Goal: Task Accomplishment & Management: Manage account settings

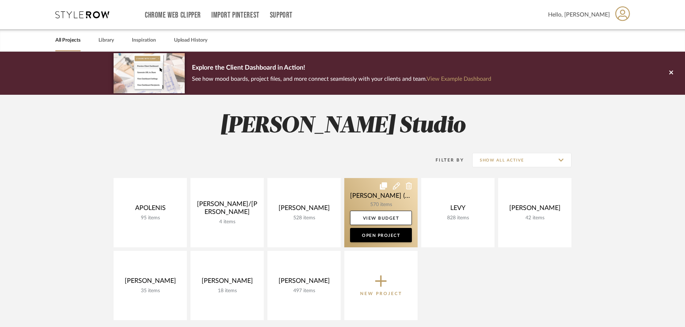
click at [376, 202] on link at bounding box center [380, 212] width 73 height 69
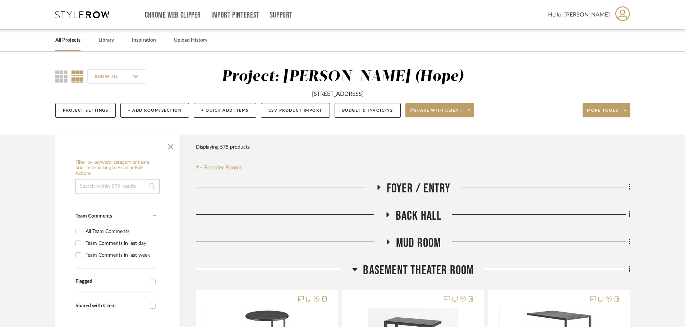
click at [355, 272] on icon at bounding box center [354, 269] width 5 height 9
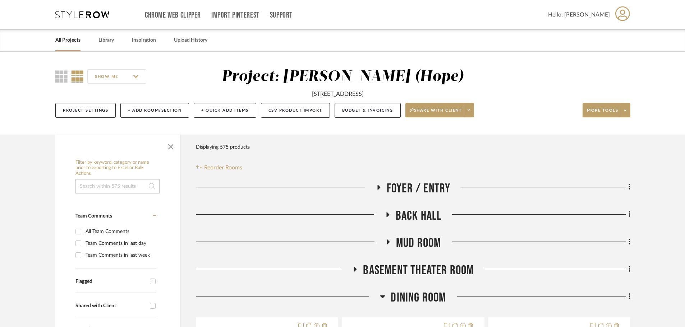
click at [389, 241] on icon at bounding box center [387, 241] width 9 height 5
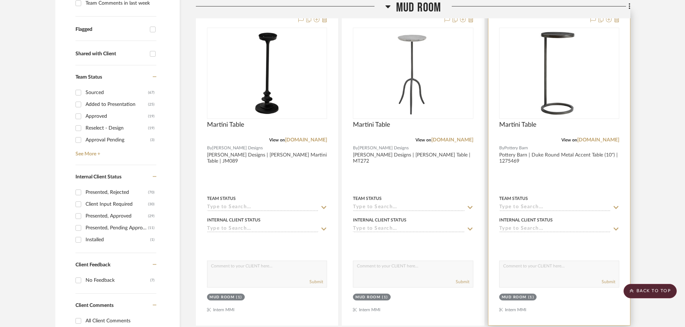
scroll to position [251, 0]
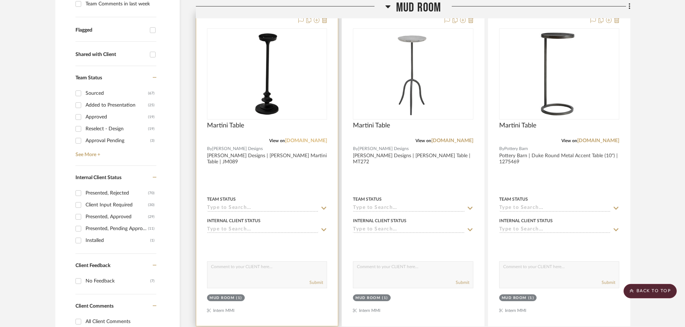
click at [311, 141] on link "[DOMAIN_NAME]" at bounding box center [306, 140] width 42 height 5
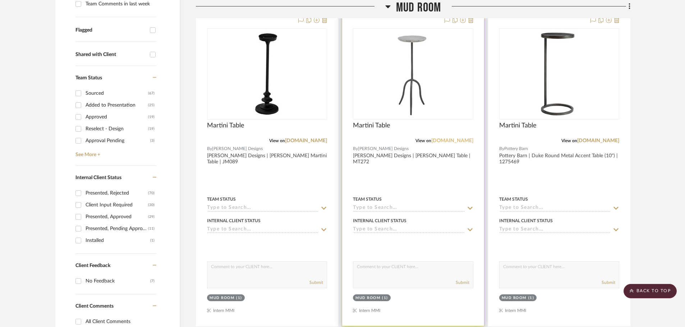
click at [456, 139] on link "[DOMAIN_NAME]" at bounding box center [452, 140] width 42 height 5
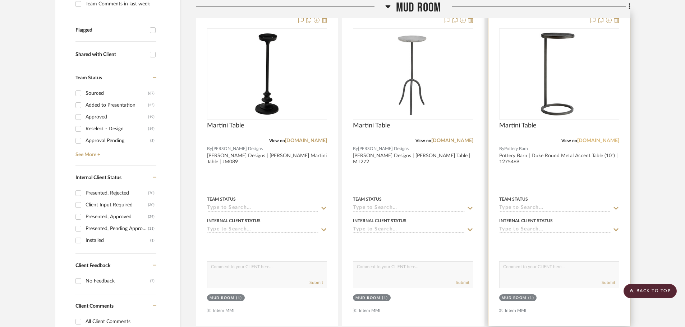
click at [597, 140] on link "[DOMAIN_NAME]" at bounding box center [598, 140] width 42 height 5
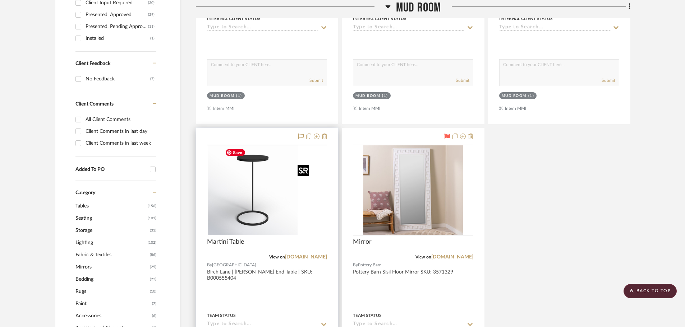
scroll to position [467, 0]
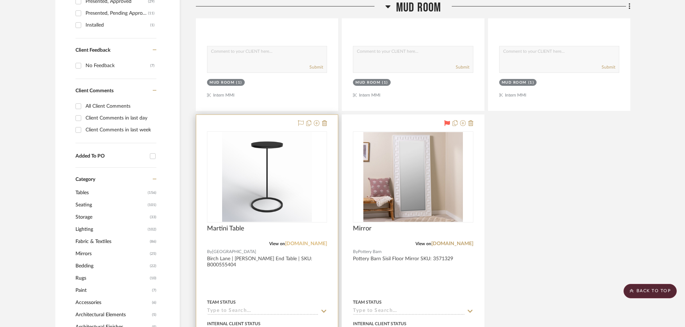
click at [305, 245] on link "[DOMAIN_NAME]" at bounding box center [306, 243] width 42 height 5
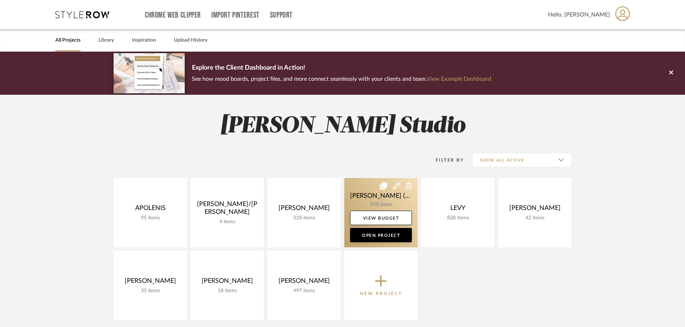
click at [371, 195] on link at bounding box center [380, 212] width 73 height 69
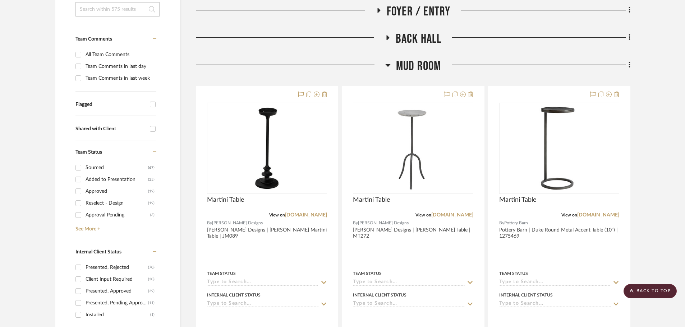
scroll to position [180, 0]
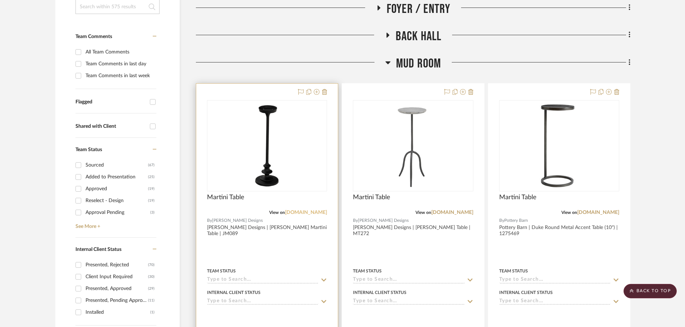
click at [299, 212] on link "[DOMAIN_NAME]" at bounding box center [306, 212] width 42 height 5
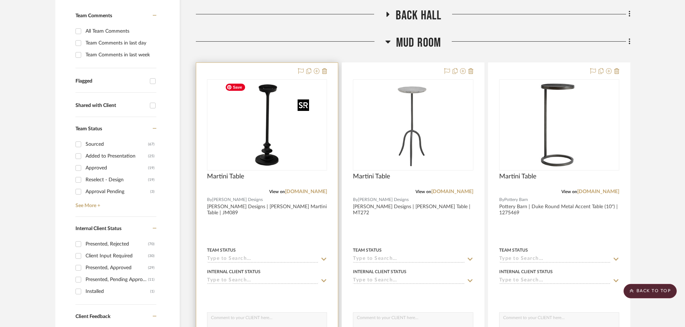
scroll to position [215, 0]
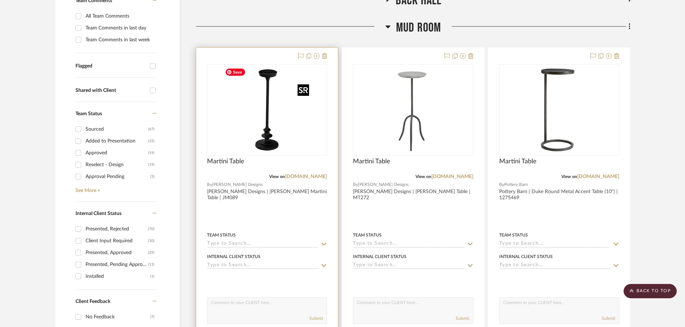
click at [254, 131] on img "0" at bounding box center [267, 110] width 90 height 90
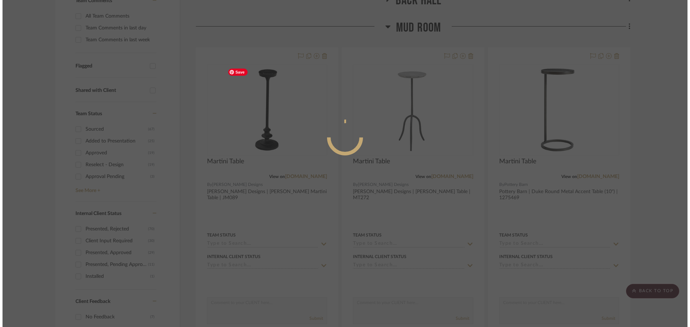
scroll to position [0, 0]
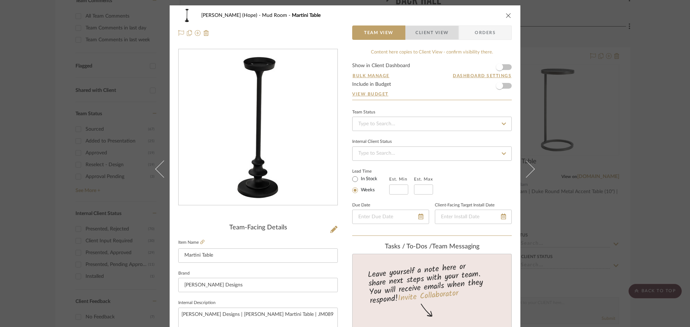
click at [438, 34] on span "Client View" at bounding box center [431, 32] width 33 height 14
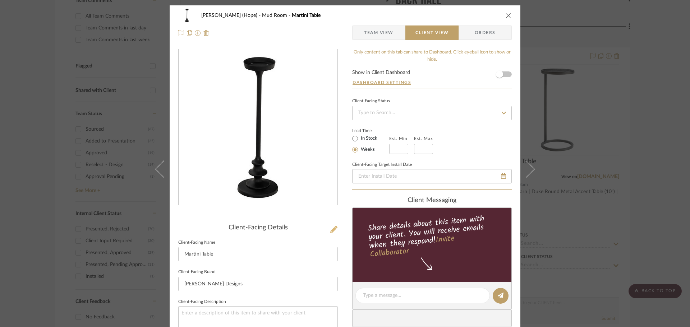
click at [334, 229] on icon at bounding box center [333, 229] width 7 height 7
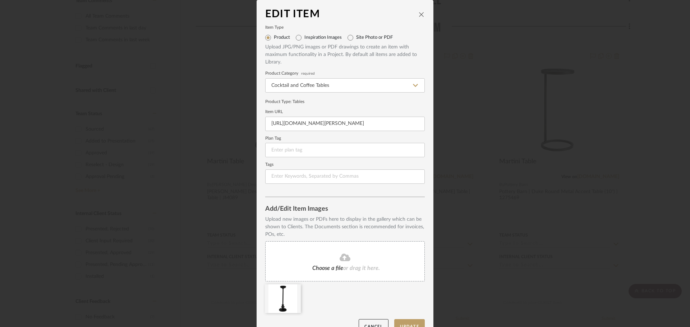
click at [419, 10] on div "Edit Item" at bounding box center [344, 14] width 159 height 11
click at [418, 13] on icon "close" at bounding box center [421, 14] width 6 height 6
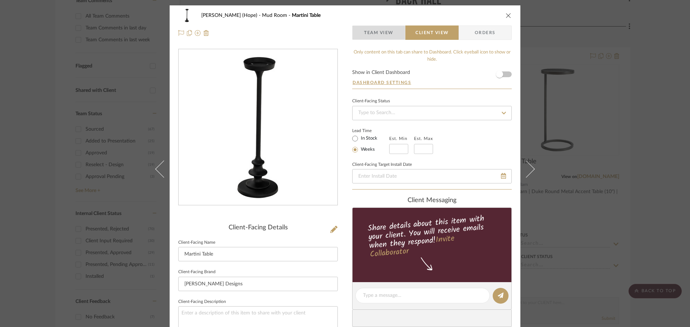
click at [382, 28] on span "Team View" at bounding box center [378, 32] width 29 height 14
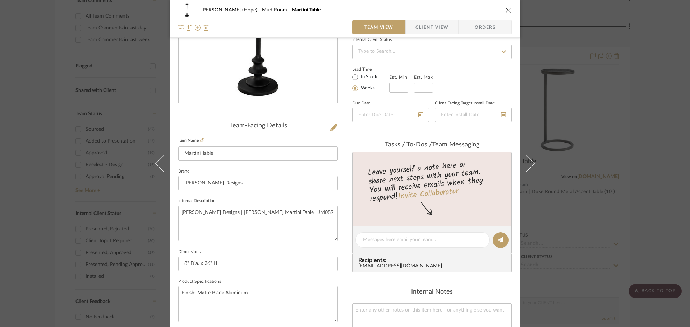
scroll to position [36, 0]
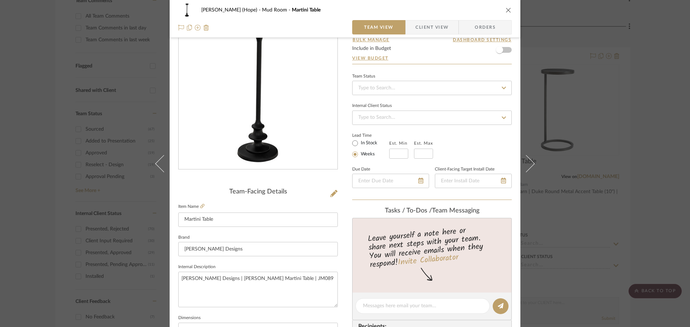
click at [427, 29] on span "Client View" at bounding box center [431, 27] width 33 height 14
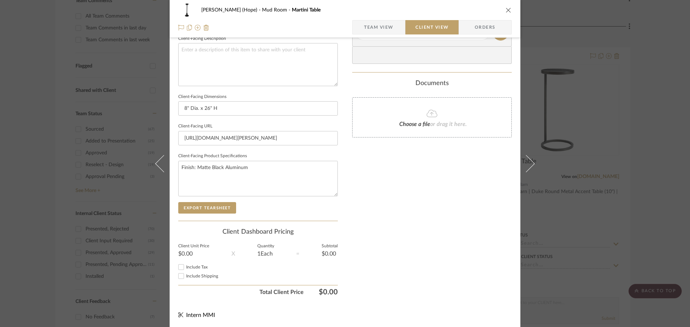
scroll to position [264, 0]
click at [184, 249] on fieldset "Client Unit Price $0.00" at bounding box center [193, 249] width 31 height 12
click at [189, 249] on fieldset "Client Unit Price $0.00" at bounding box center [193, 249] width 31 height 12
click at [186, 244] on label "Client Unit Price" at bounding box center [193, 245] width 31 height 4
drag, startPoint x: 266, startPoint y: 213, endPoint x: 265, endPoint y: 217, distance: 4.0
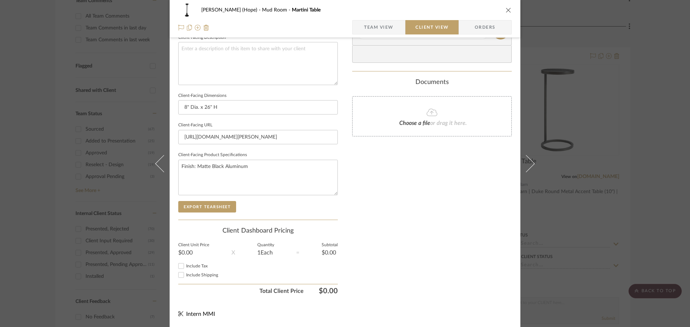
click at [265, 217] on div "Client-Facing Details Client-Facing Name Martini Table Client-Facing Brand Ball…" at bounding box center [257, 90] width 159 height 260
click at [269, 230] on div "Client-Facing Details Client-Facing Name Martini Table Client-Facing Brand Ball…" at bounding box center [257, 42] width 159 height 514
click at [330, 253] on div "$0.00" at bounding box center [329, 253] width 16 height 6
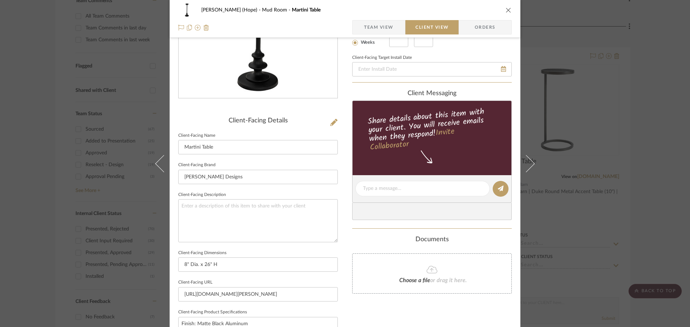
scroll to position [108, 0]
click at [200, 206] on textarea at bounding box center [257, 220] width 159 height 43
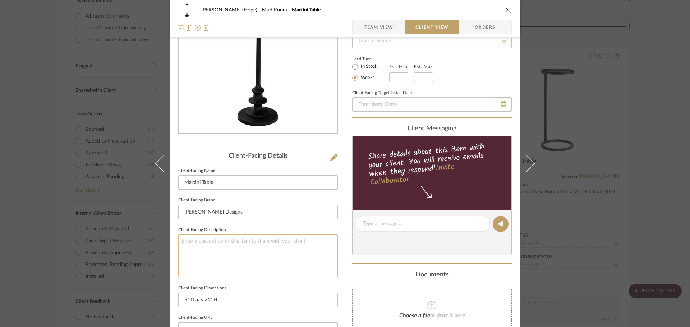
click at [183, 243] on textarea at bounding box center [257, 256] width 159 height 43
type textarea "Price: $149.50"
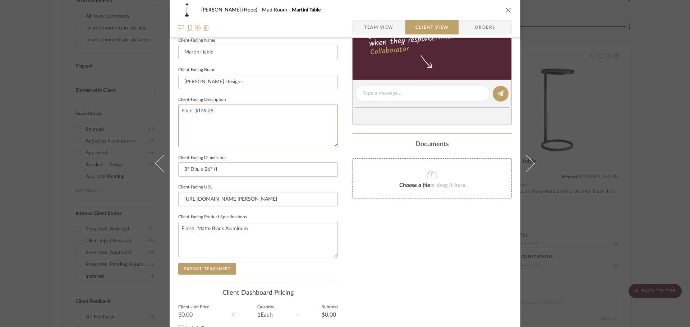
scroll to position [264, 0]
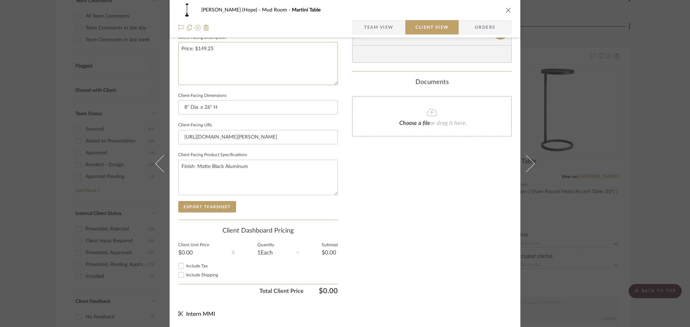
type textarea "Price: $149.25"
click at [365, 196] on div "Only content on this tab can share to Dashboard. Click eyeball icon to show or …" at bounding box center [431, 42] width 159 height 514
click at [199, 204] on button "Export Tearsheet" at bounding box center [207, 206] width 58 height 11
click at [645, 174] on div "KAPLAN (Hope) Mud Room Martini Table Team View Client View Orders Client-Facing…" at bounding box center [345, 163] width 690 height 327
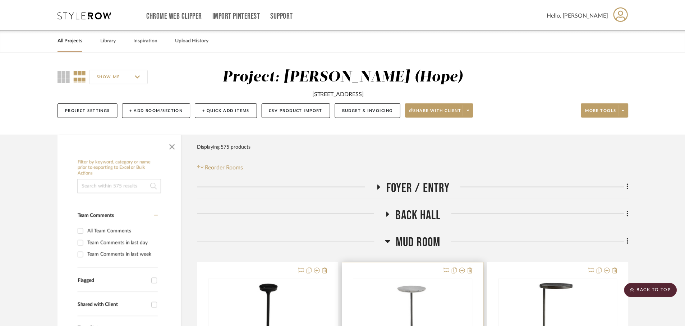
scroll to position [215, 0]
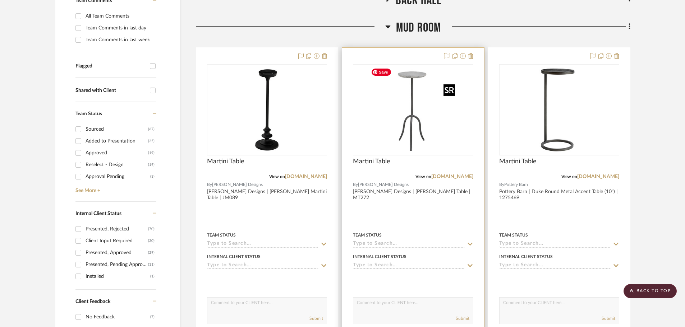
click at [389, 131] on img "0" at bounding box center [413, 110] width 90 height 90
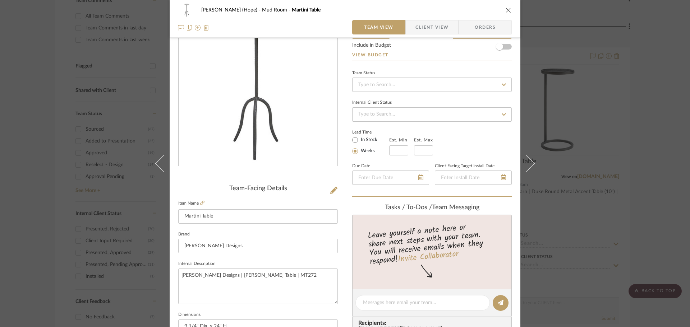
scroll to position [0, 0]
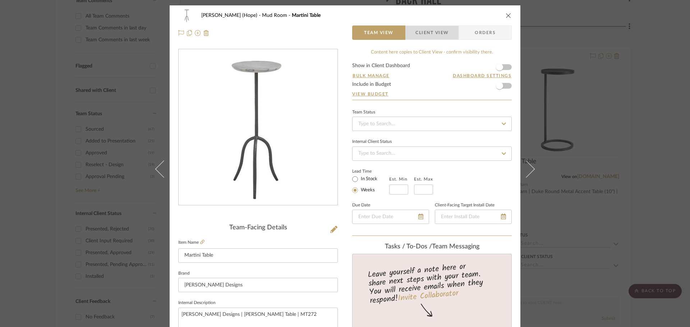
click at [433, 38] on span "Client View" at bounding box center [431, 32] width 33 height 14
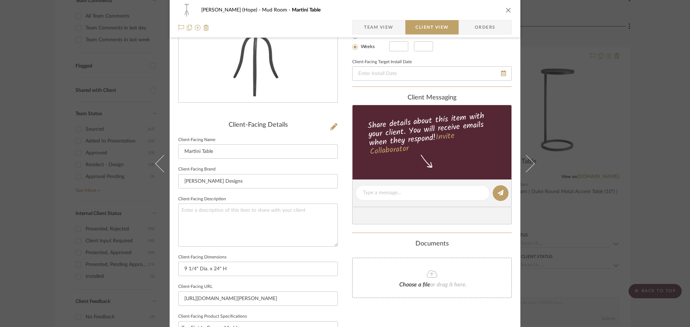
scroll to position [108, 0]
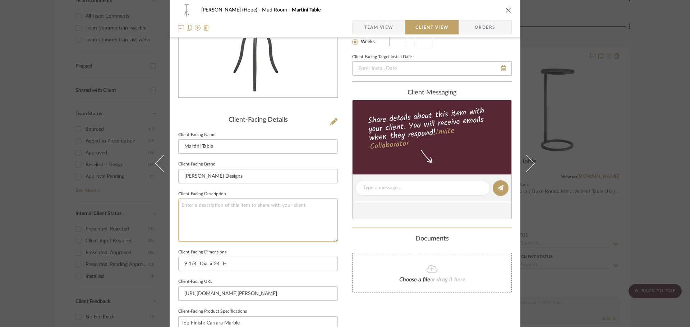
click at [187, 208] on textarea at bounding box center [257, 220] width 159 height 43
type textarea "Price:"
type textarea "Price: $199.20"
click at [340, 287] on div "KAPLAN (Hope) Mud Room Martini Table Team View Client View Orders Client-Facing…" at bounding box center [345, 191] width 351 height 586
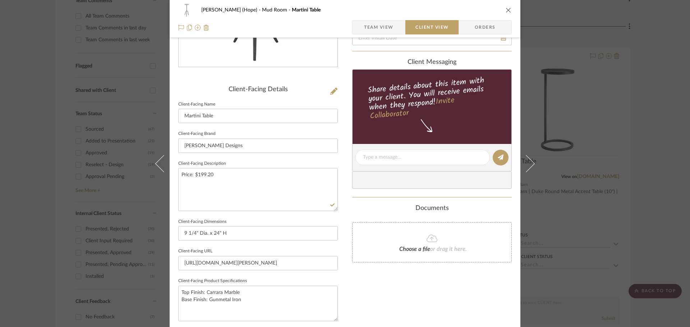
scroll to position [264, 0]
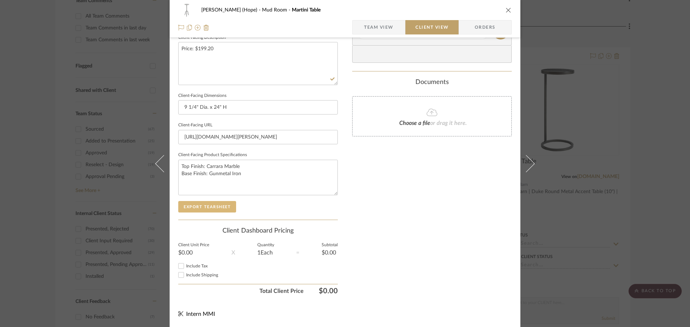
click at [202, 201] on button "Export Tearsheet" at bounding box center [207, 206] width 58 height 11
click at [659, 212] on div "KAPLAN (Hope) Mud Room Martini Table Team View Client View Orders Client-Facing…" at bounding box center [345, 163] width 690 height 327
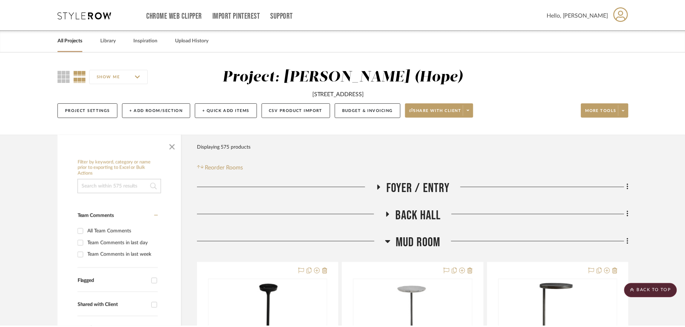
scroll to position [215, 0]
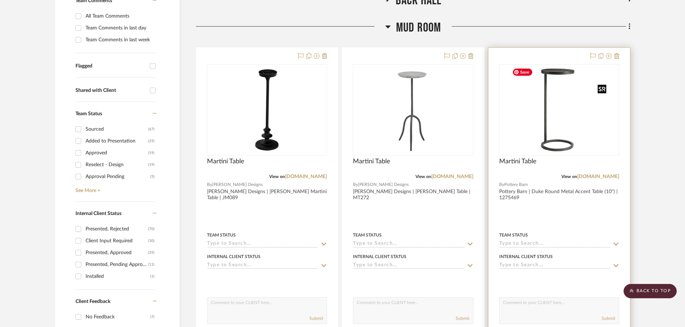
click at [0, 0] on img at bounding box center [0, 0] width 0 height 0
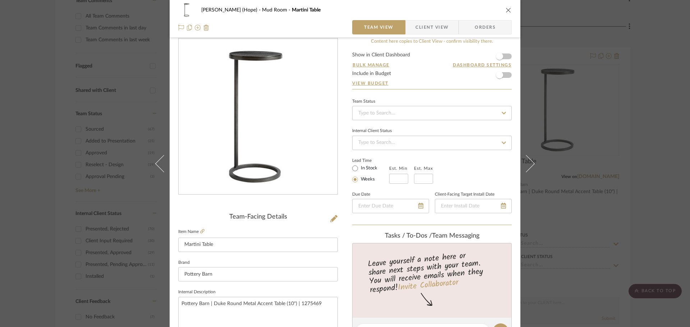
scroll to position [0, 0]
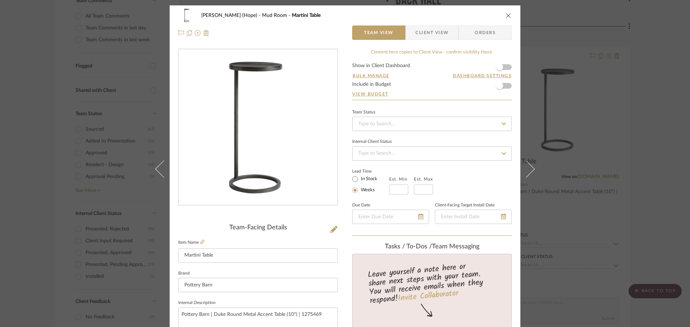
click at [435, 27] on span "Client View" at bounding box center [431, 32] width 33 height 14
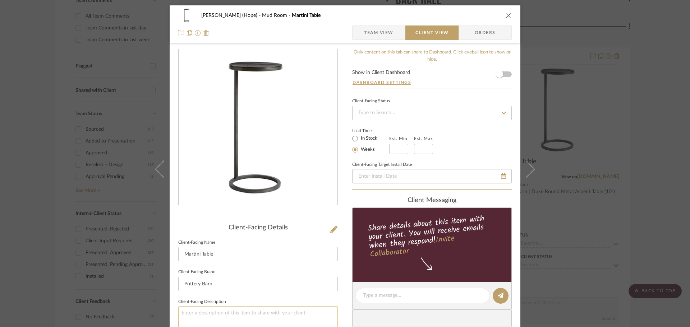
scroll to position [72, 0]
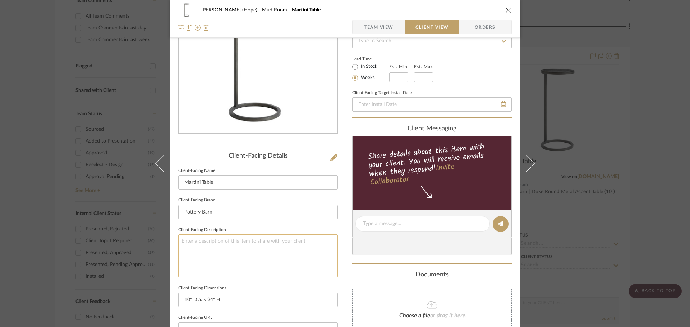
click at [195, 248] on textarea at bounding box center [257, 256] width 159 height 43
type textarea "Price:"
type textarea "Price: $179"
click at [341, 258] on div "KAPLAN (Hope) Mud Room Martini Table Team View Client View Orders Client-Facing…" at bounding box center [345, 227] width 351 height 586
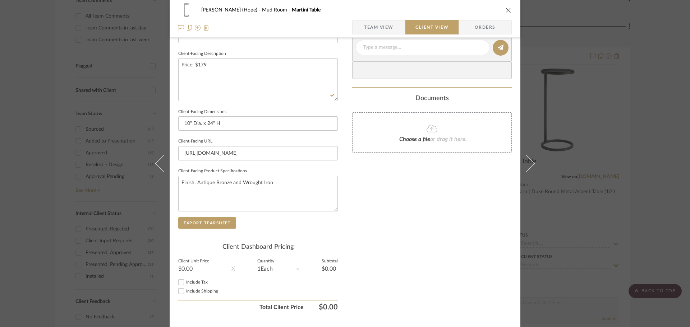
scroll to position [264, 0]
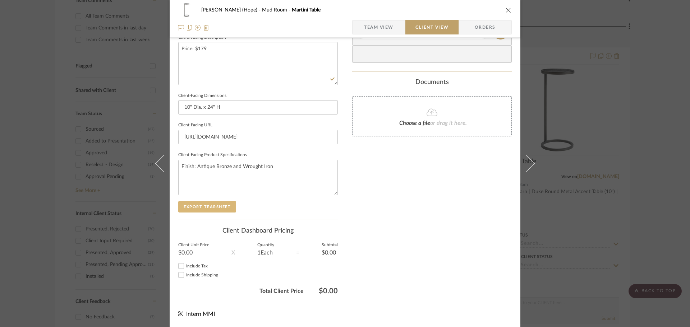
click at [217, 208] on button "Export Tearsheet" at bounding box center [207, 206] width 58 height 11
click at [656, 195] on div "KAPLAN (Hope) Mud Room Martini Table Team View Client View Orders Client-Facing…" at bounding box center [345, 163] width 690 height 327
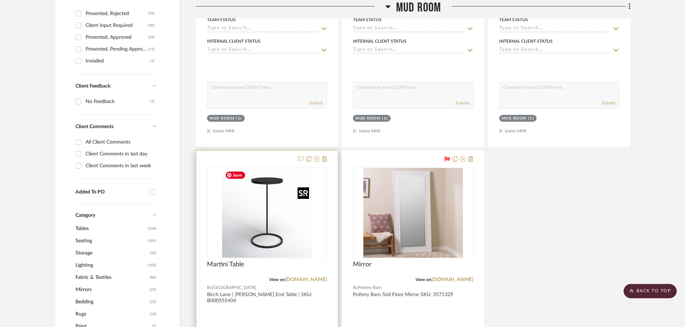
scroll to position [503, 0]
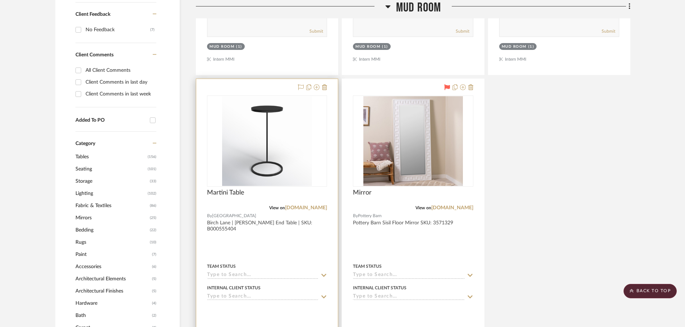
click at [317, 196] on div "Martini Table" at bounding box center [267, 197] width 120 height 16
click at [299, 186] on img "0" at bounding box center [267, 141] width 90 height 90
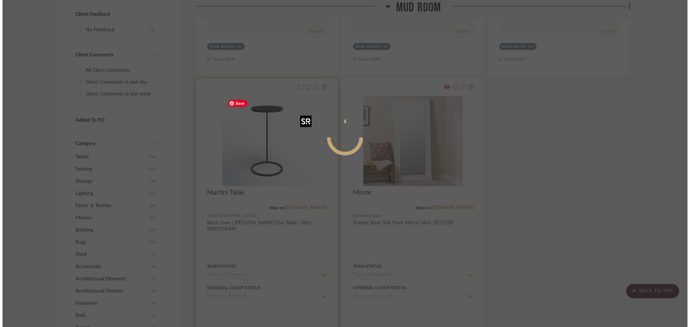
scroll to position [0, 0]
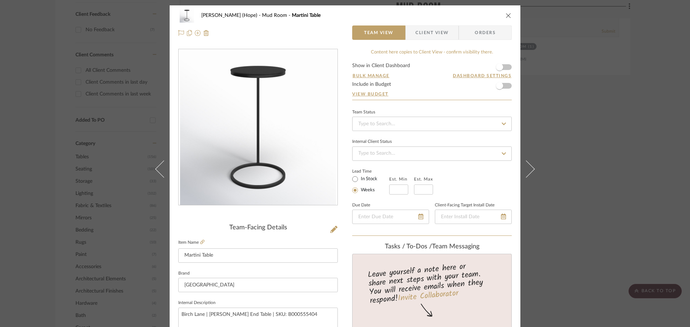
click at [427, 23] on div "KAPLAN (Hope) Mud Room Martini Table Team View Client View Orders" at bounding box center [345, 24] width 351 height 38
click at [427, 28] on span "Client View" at bounding box center [431, 32] width 33 height 14
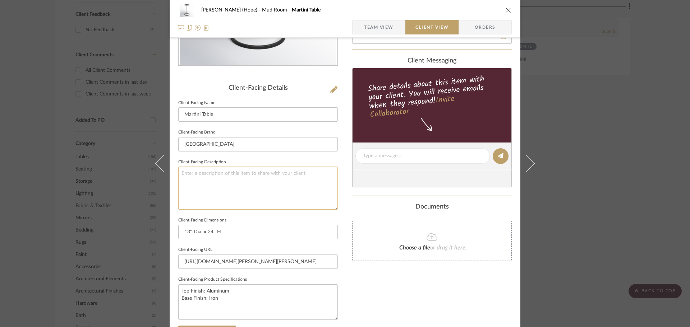
scroll to position [144, 0]
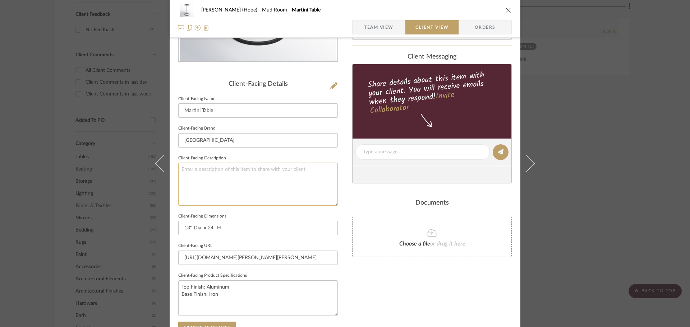
click at [207, 177] on textarea at bounding box center [257, 184] width 159 height 43
type textarea "Price: $199"
click at [349, 274] on div "KAPLAN (Hope) Mud Room Martini Table Team View Client View Orders Client-Facing…" at bounding box center [345, 155] width 351 height 586
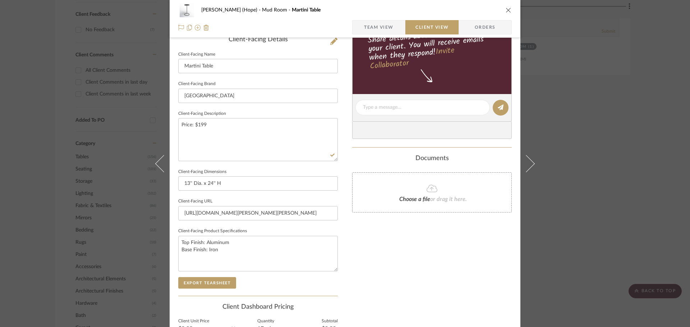
scroll to position [251, 0]
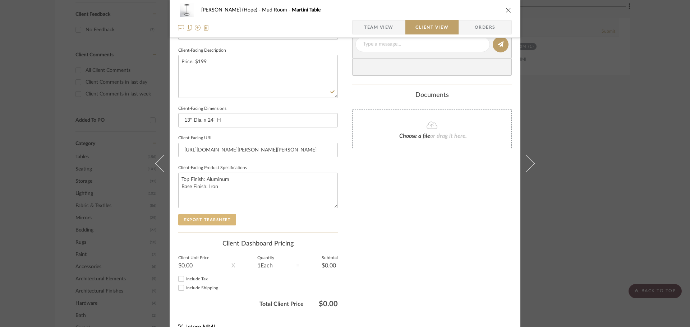
click at [201, 222] on button "Export Tearsheet" at bounding box center [207, 219] width 58 height 11
